Goal: Navigation & Orientation: Find specific page/section

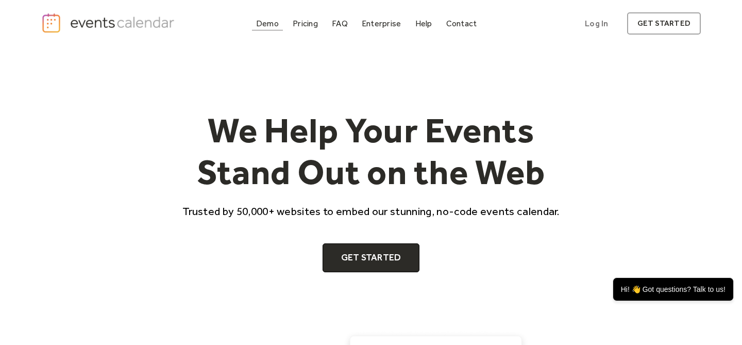
click at [272, 26] on div "Demo" at bounding box center [267, 24] width 23 height 6
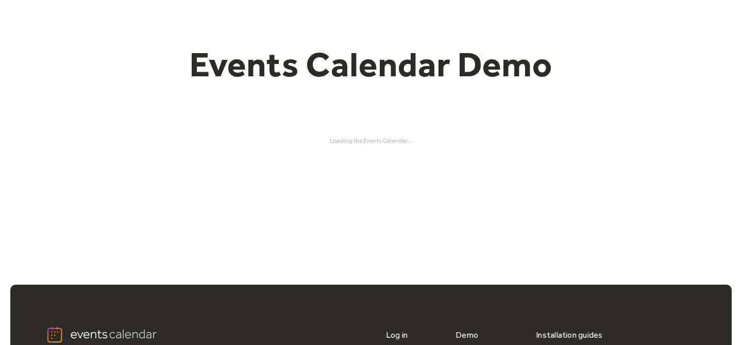
scroll to position [30, 0]
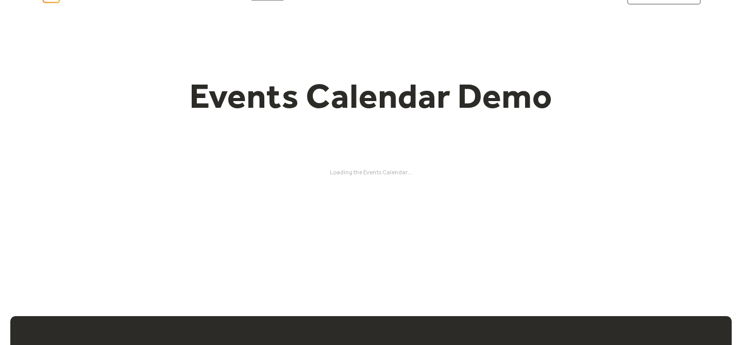
drag, startPoint x: 329, startPoint y: 175, endPoint x: 390, endPoint y: 175, distance: 60.8
click at [390, 175] on div "Events Calendar Demo Loading the Events Calendar..." at bounding box center [371, 125] width 660 height 217
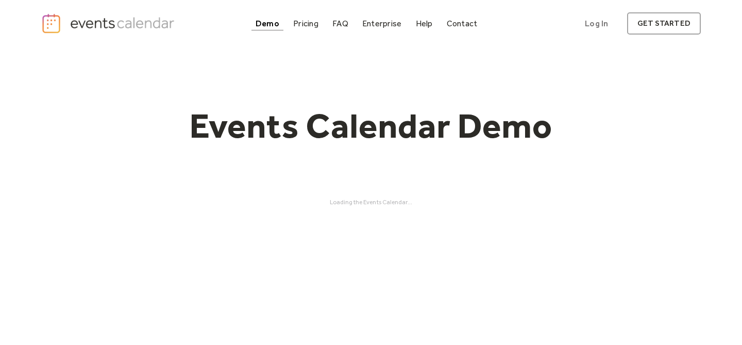
click at [270, 25] on div "Demo" at bounding box center [268, 24] width 24 height 6
